Goal: Task Accomplishment & Management: Manage account settings

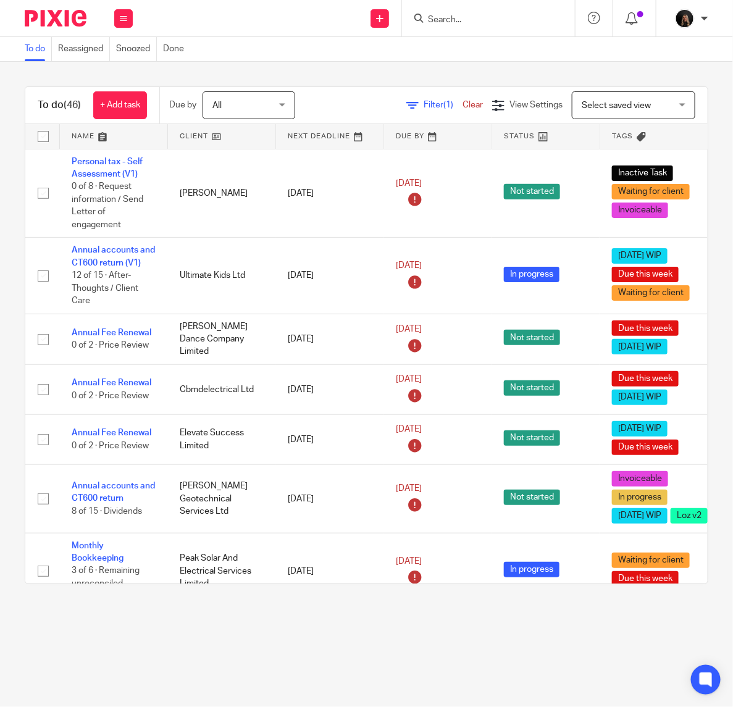
click at [109, 135] on link at bounding box center [113, 136] width 107 height 25
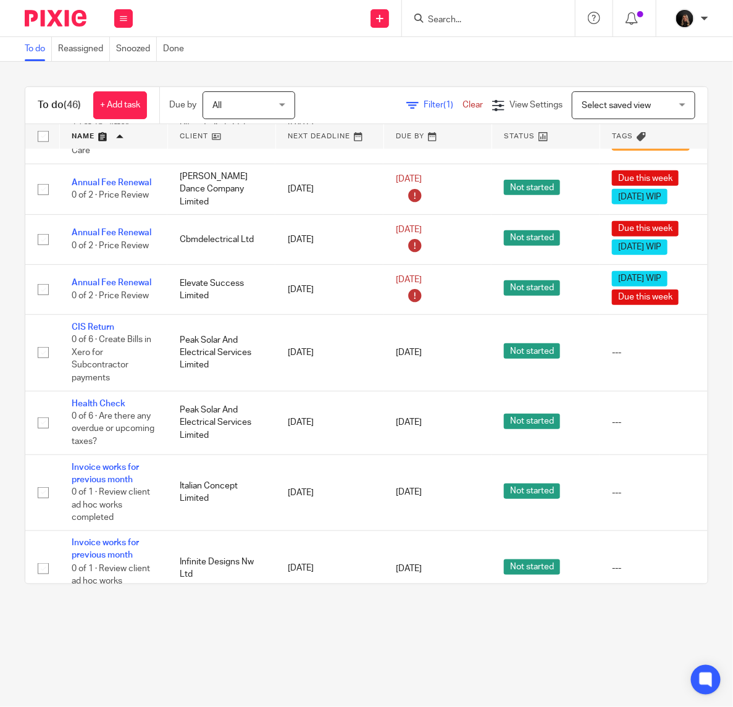
scroll to position [411, 0]
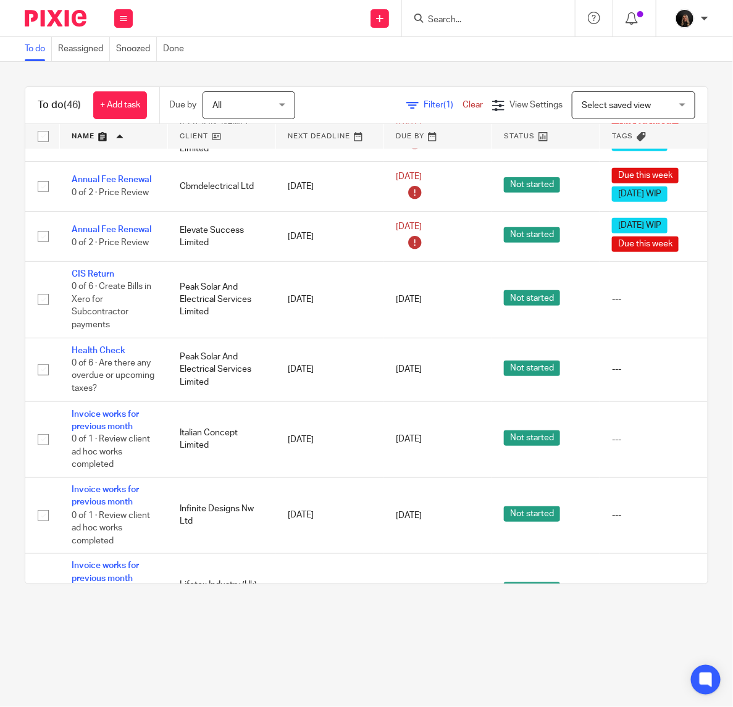
click at [440, 20] on input "Search" at bounding box center [482, 20] width 111 height 11
type input "virtus"
click at [500, 69] on div "Virtus Project Services Ltd Joseph Mcevilly < joemcevilly@ virtus projectservic…" at bounding box center [529, 53] width 230 height 48
click at [495, 49] on link at bounding box center [529, 53] width 210 height 28
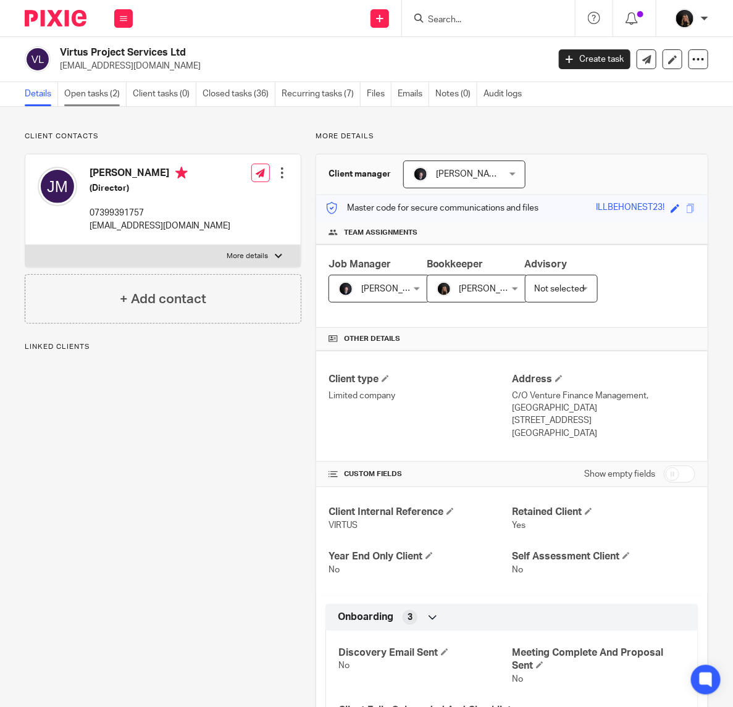
click at [106, 101] on link "Open tasks (2)" at bounding box center [95, 94] width 62 height 24
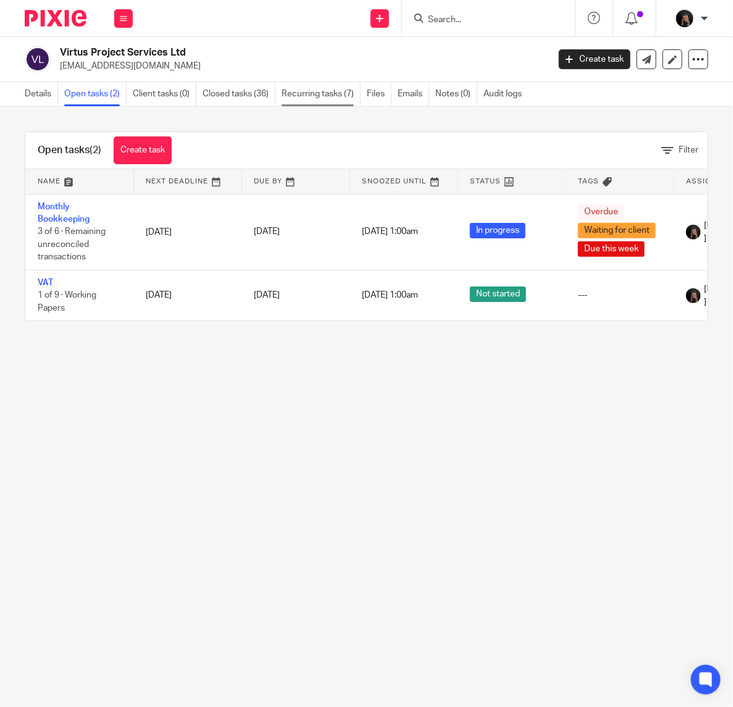
click at [328, 94] on link "Recurring tasks (7)" at bounding box center [321, 94] width 79 height 24
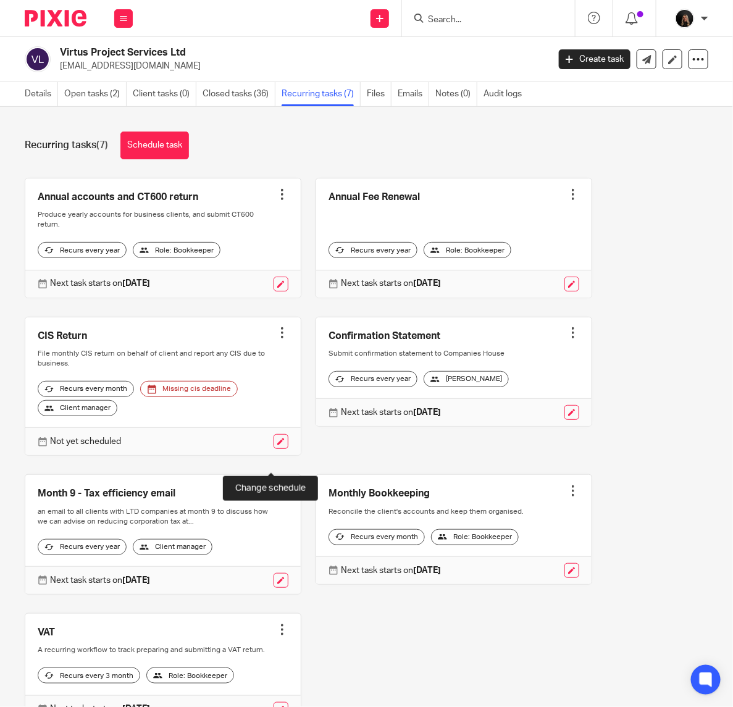
click at [274, 449] on link at bounding box center [281, 441] width 15 height 15
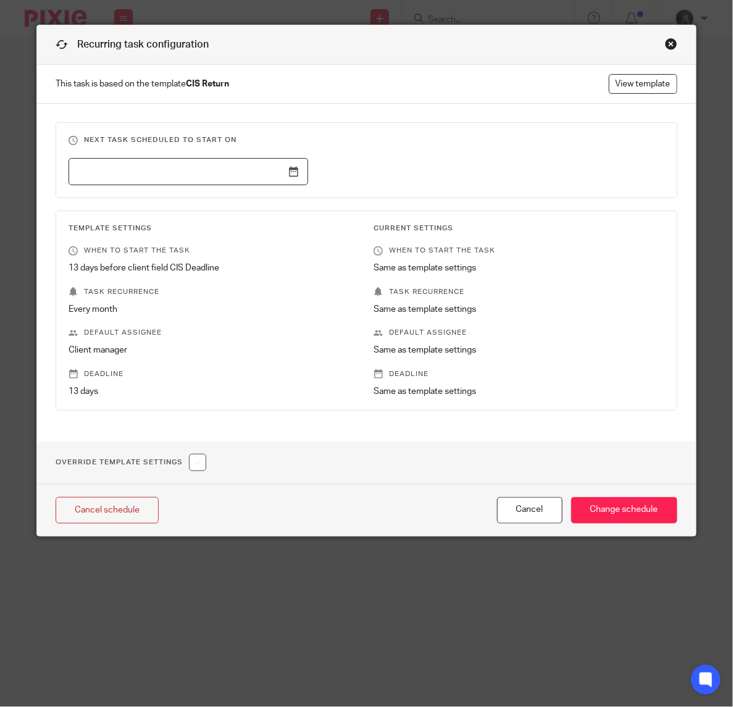
click at [288, 182] on input "text" at bounding box center [189, 172] width 240 height 28
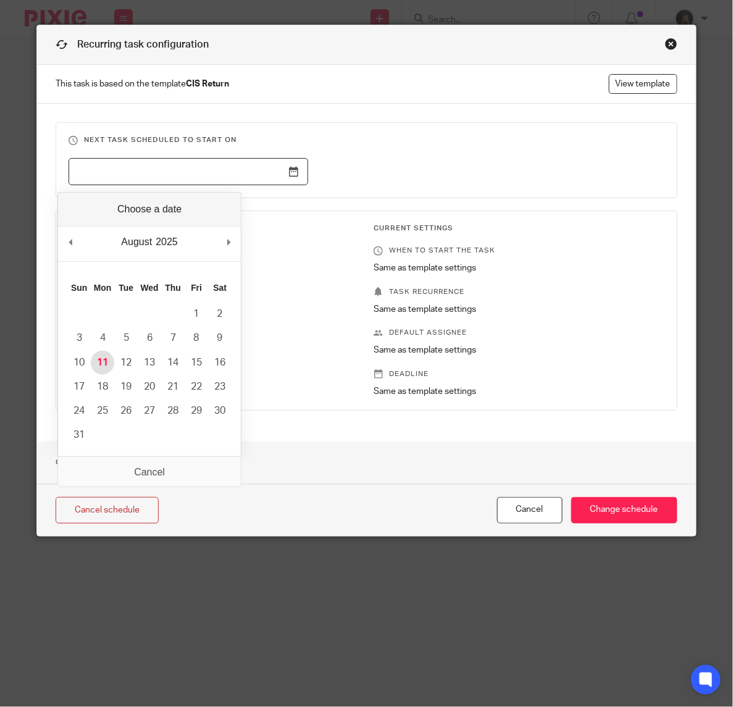
type input "[DATE]"
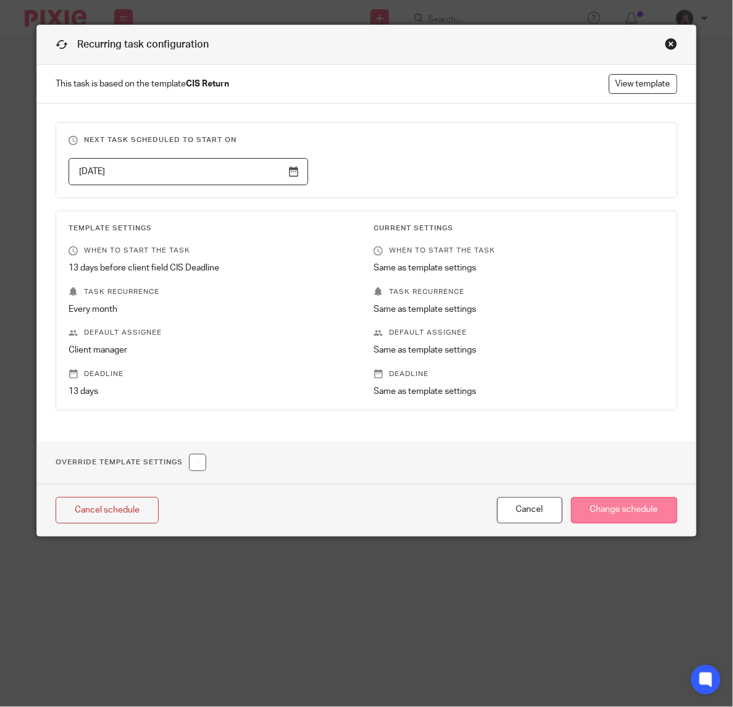
click at [603, 514] on input "Change schedule" at bounding box center [624, 510] width 106 height 27
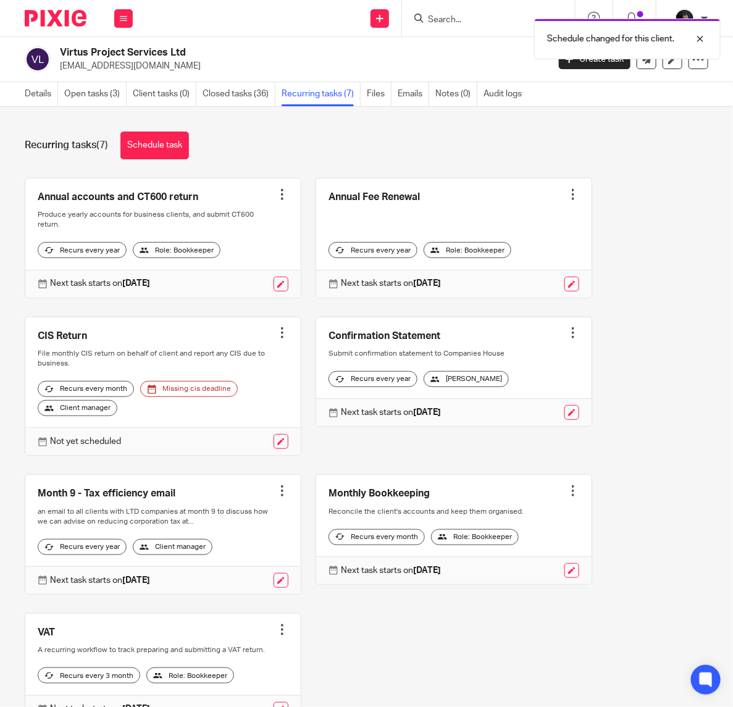
click at [211, 397] on div "Missing cis deadline" at bounding box center [189, 389] width 98 height 16
click at [72, 350] on link at bounding box center [162, 386] width 275 height 138
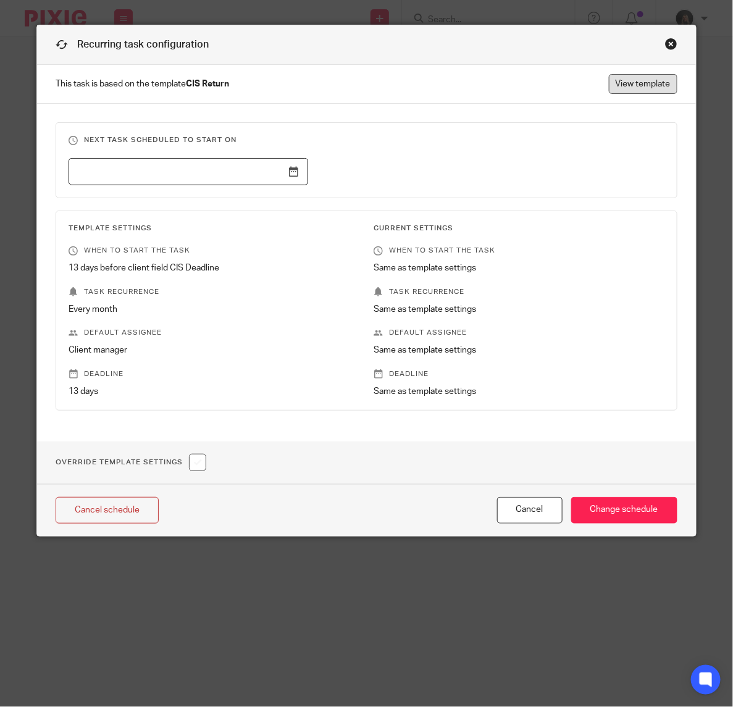
click at [634, 81] on link "View template" at bounding box center [643, 84] width 69 height 20
click at [676, 47] on div "Recurring task configuration" at bounding box center [366, 45] width 658 height 40
click at [652, 46] on div "Recurring task configuration" at bounding box center [366, 45] width 658 height 40
click at [665, 42] on div "Close this dialog window" at bounding box center [671, 44] width 12 height 12
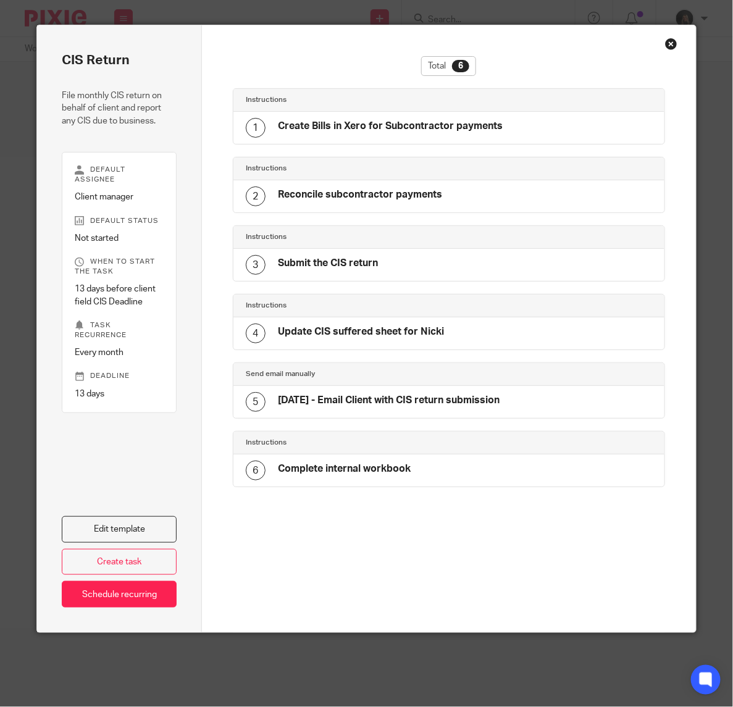
click at [668, 48] on div "Close this dialog window" at bounding box center [671, 44] width 12 height 12
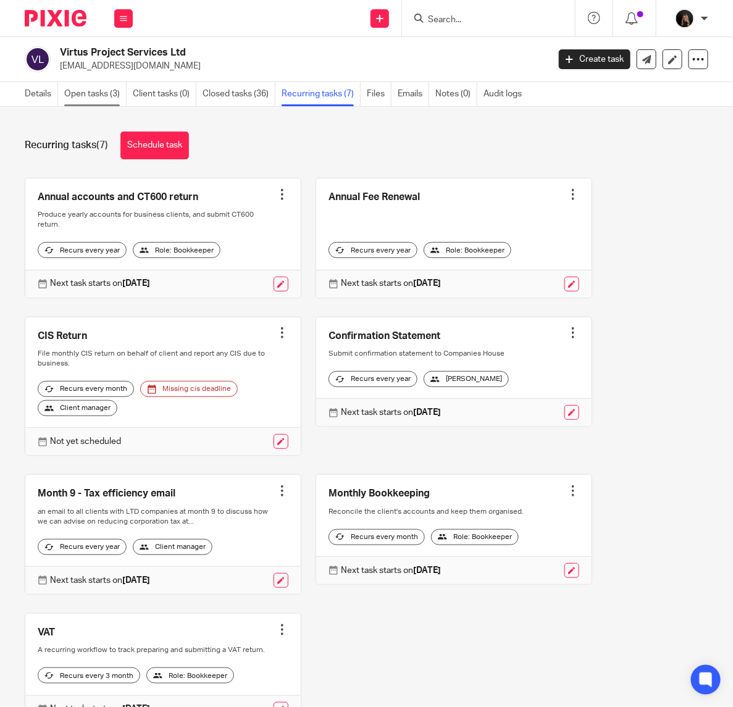
drag, startPoint x: 0, startPoint y: 0, endPoint x: 87, endPoint y: 100, distance: 132.6
click at [87, 100] on link "Open tasks (3)" at bounding box center [95, 94] width 62 height 24
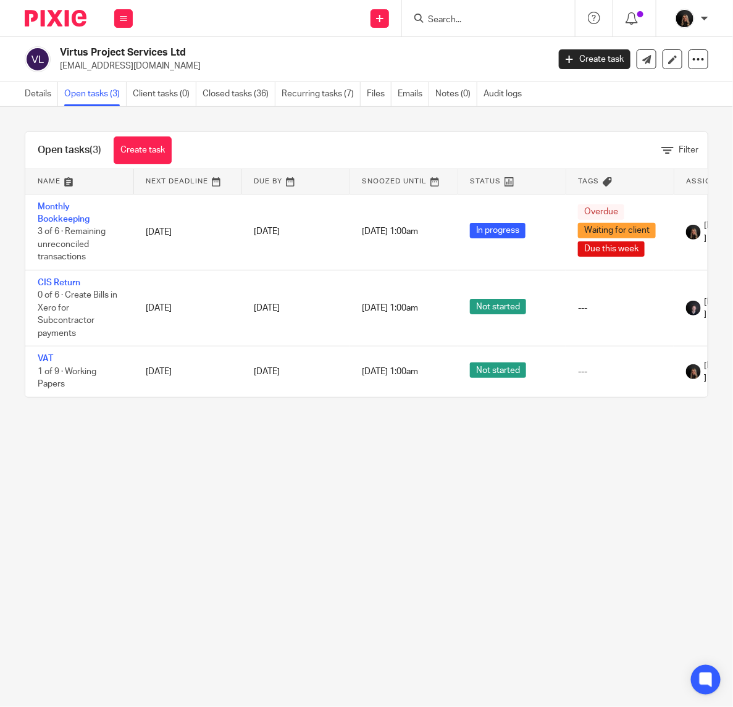
click at [438, 20] on input "Search" at bounding box center [482, 20] width 111 height 11
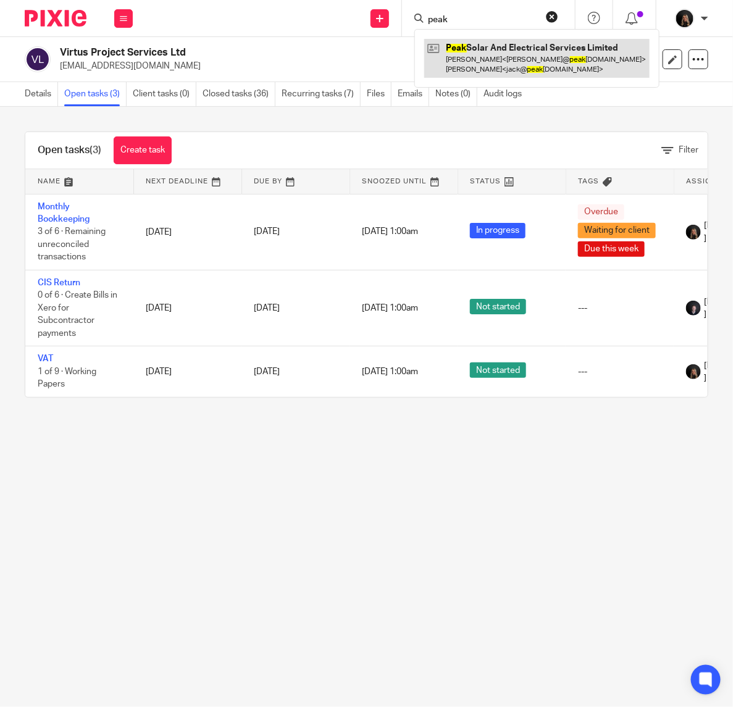
type input "peak"
click at [485, 46] on link at bounding box center [536, 58] width 225 height 38
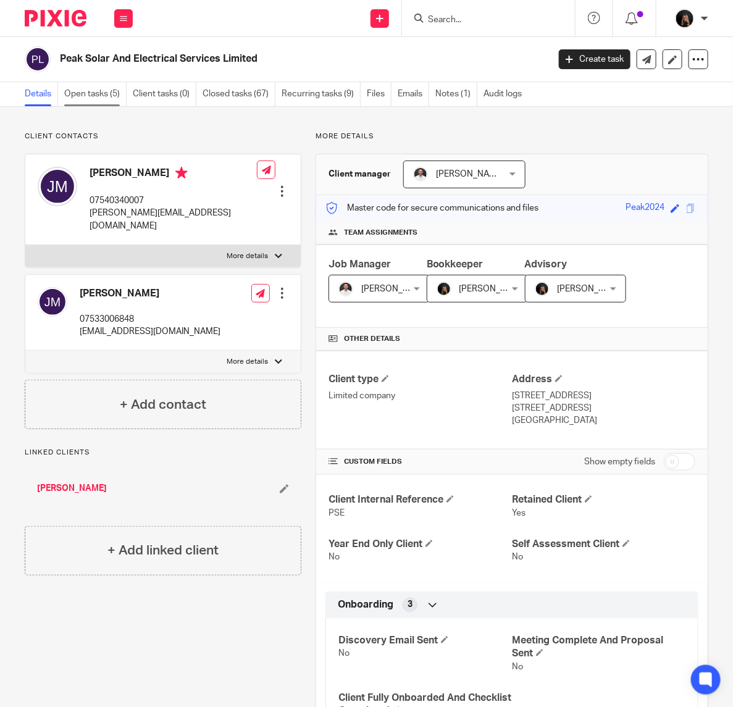
click at [103, 87] on link "Open tasks (5)" at bounding box center [95, 94] width 62 height 24
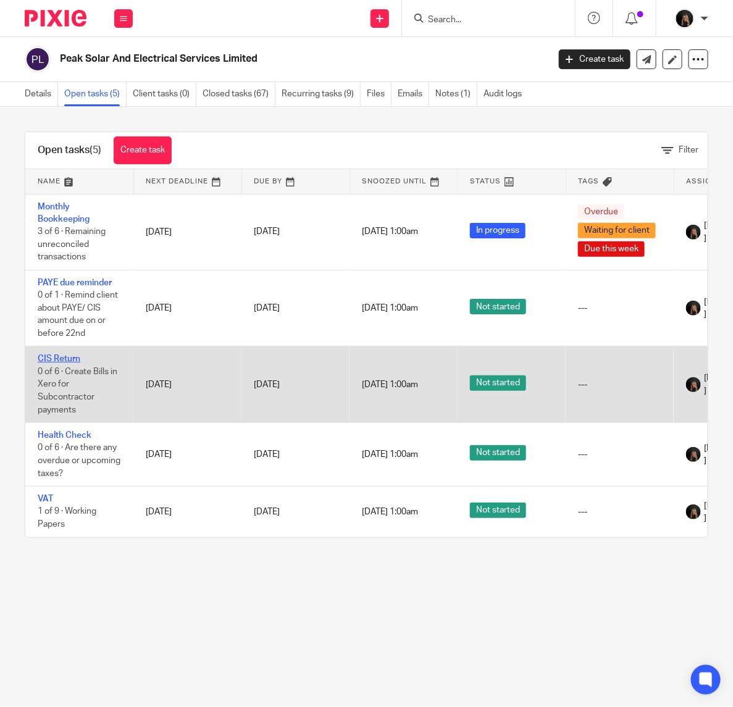
click at [65, 357] on link "CIS Return" at bounding box center [59, 358] width 43 height 9
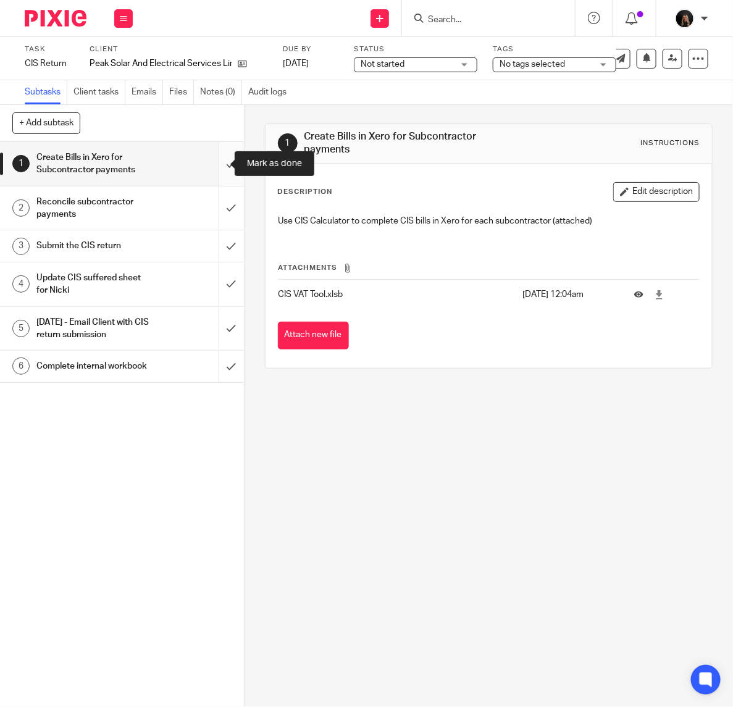
click at [219, 164] on input "submit" at bounding box center [122, 164] width 244 height 44
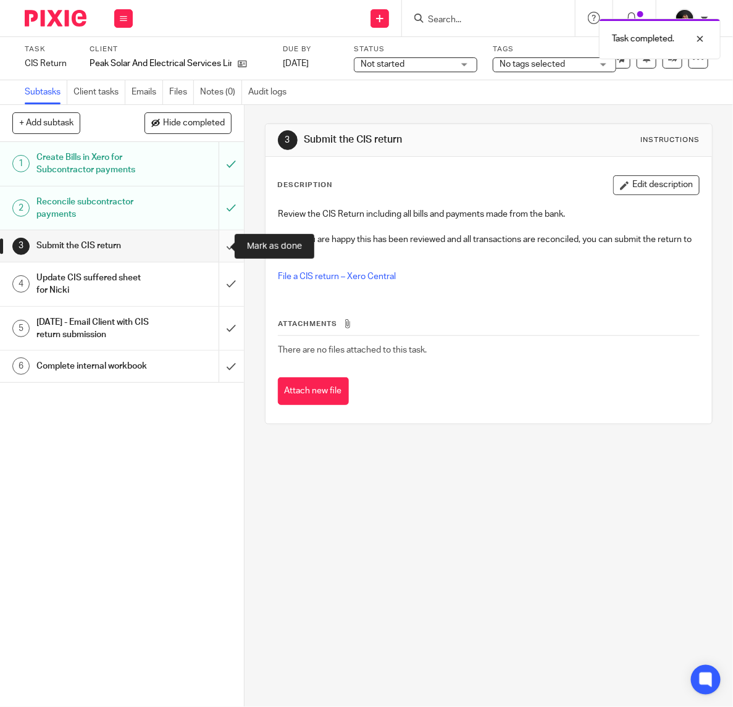
click at [217, 245] on input "submit" at bounding box center [122, 245] width 244 height 31
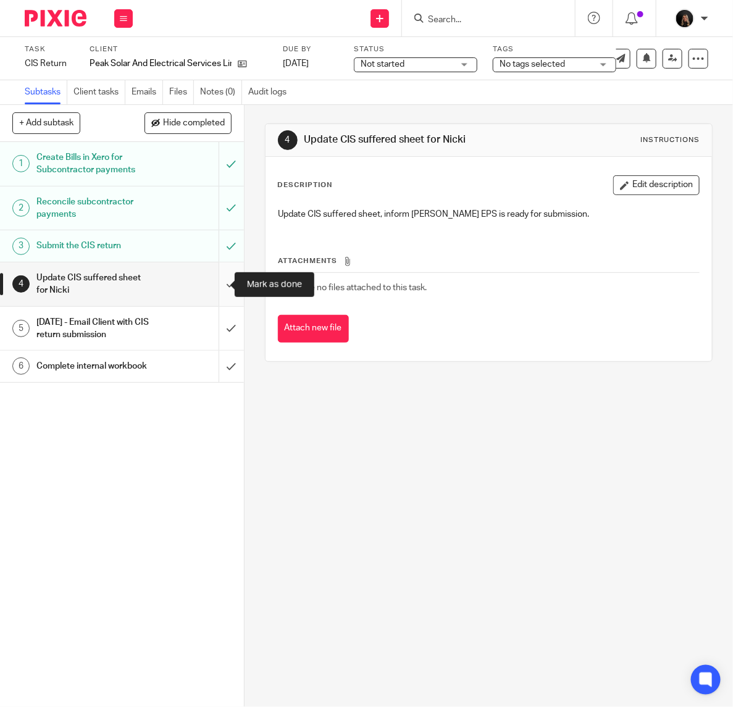
click at [211, 287] on input "submit" at bounding box center [122, 284] width 244 height 44
